Goal: Task Accomplishment & Management: Manage account settings

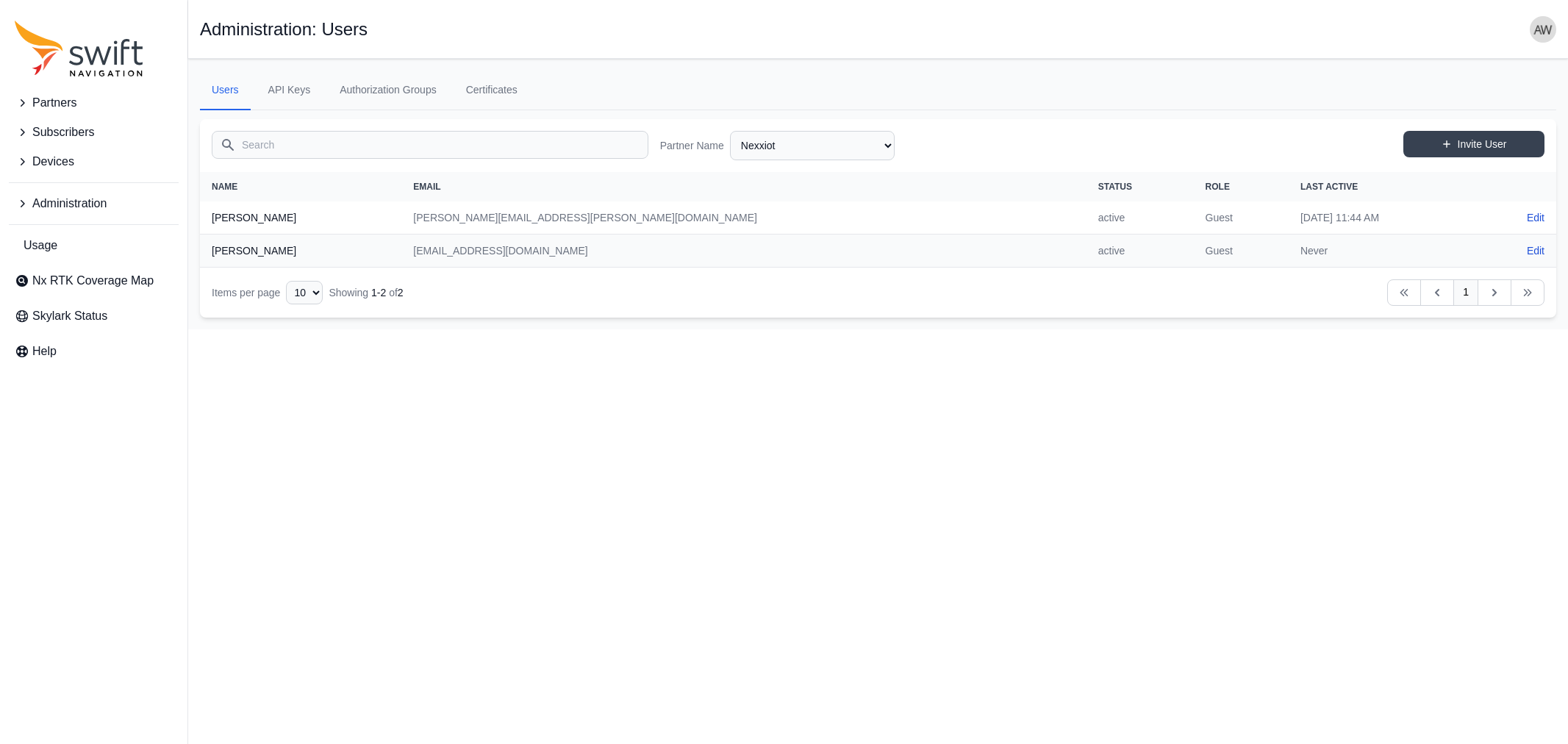
select select "1424c920-19b5-4561-9798-8cd7c9a5a77c"
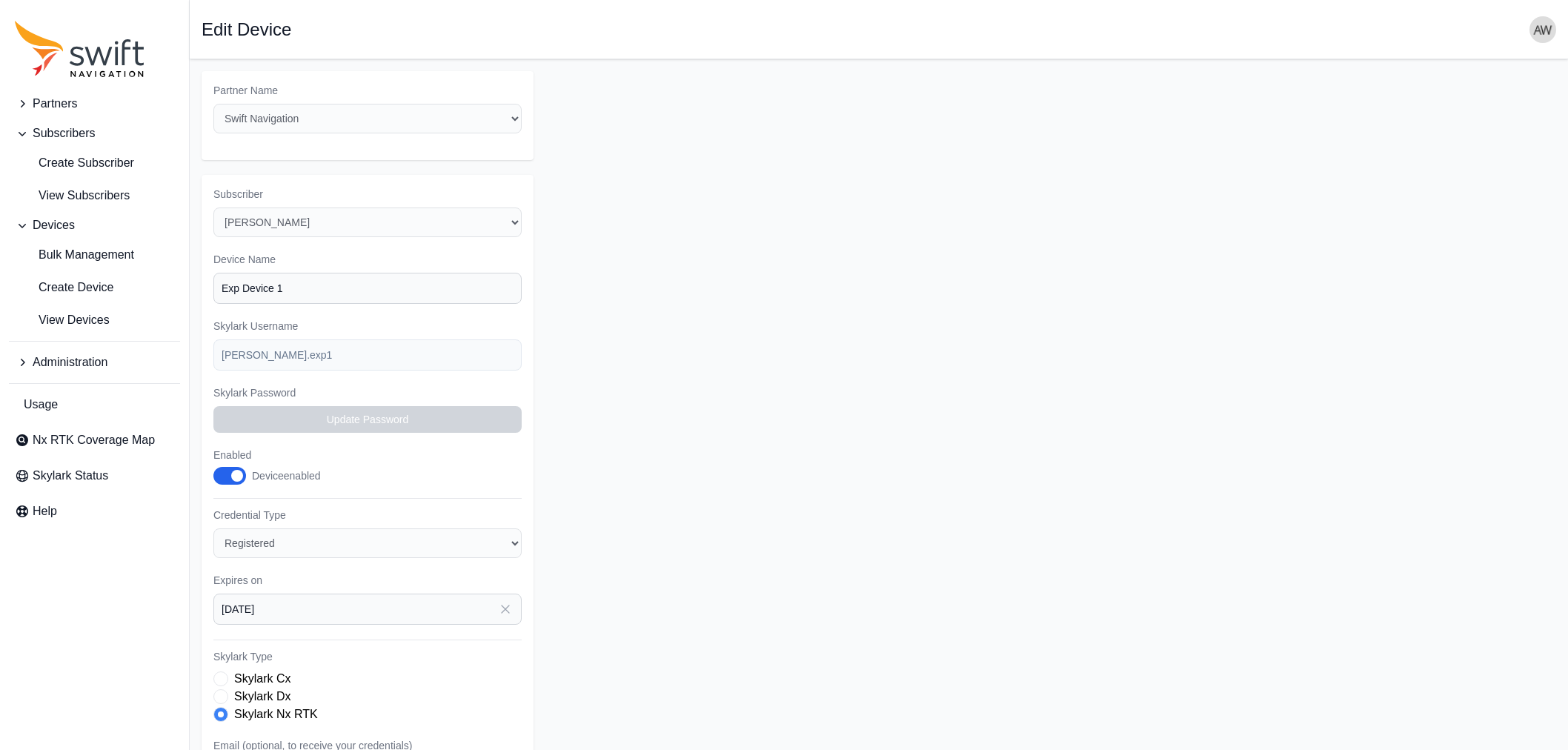
select select "ab3272ce-40d0-4c94-a524-96a758ab755c"
select select "5c54f7c1-7b85-403f-bb10-7ba012dade62"
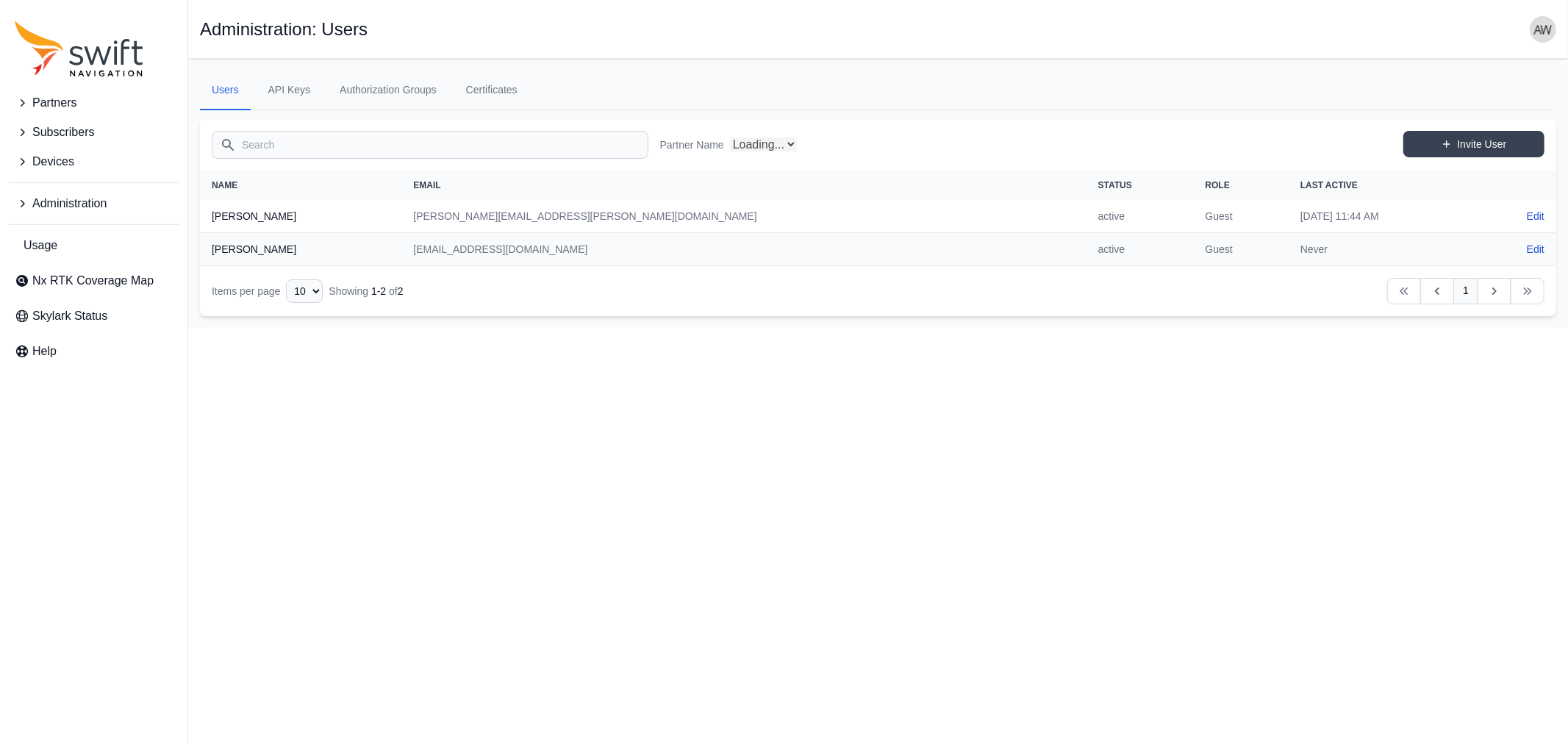
select select "1424c920-19b5-4561-9798-8cd7c9a5a77c"
